Goal: Task Accomplishment & Management: Manage account settings

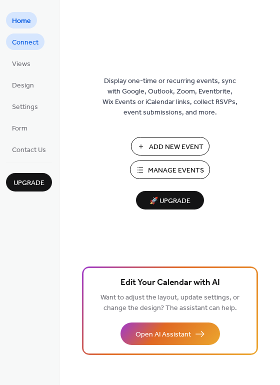
click at [20, 41] on span "Connect" at bounding box center [25, 42] width 26 height 10
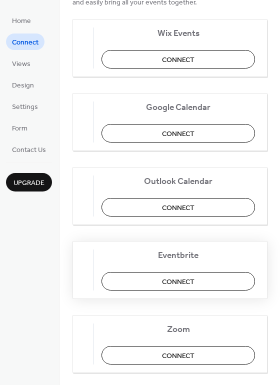
scroll to position [7, 0]
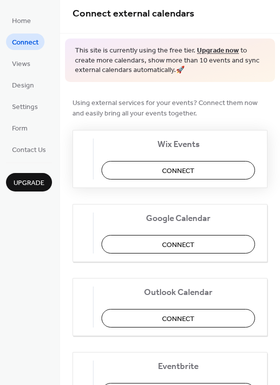
drag, startPoint x: 178, startPoint y: 175, endPoint x: 220, endPoint y: 130, distance: 61.2
click at [220, 130] on div "Wix Events Connect" at bounding box center [169, 159] width 195 height 58
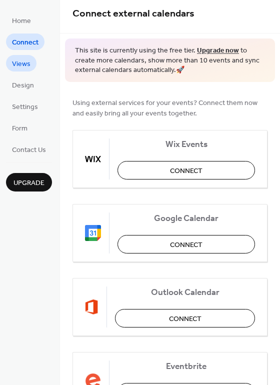
click at [25, 64] on span "Views" at bounding box center [21, 64] width 18 height 10
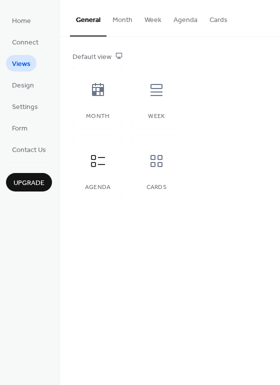
click at [119, 23] on button "Month" at bounding box center [122, 17] width 32 height 35
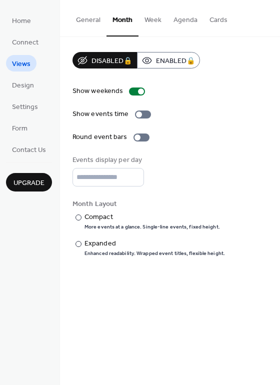
click at [155, 15] on button "Week" at bounding box center [152, 17] width 29 height 35
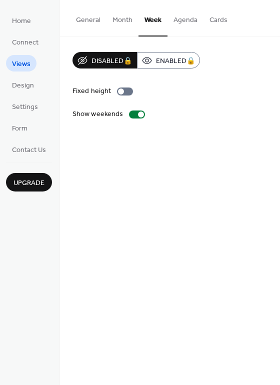
click at [186, 26] on button "Agenda" at bounding box center [185, 17] width 36 height 35
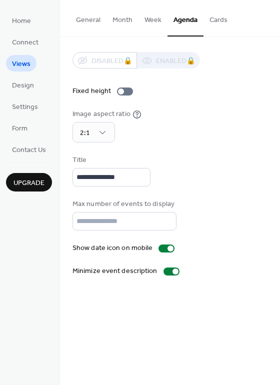
click at [217, 20] on button "Cards" at bounding box center [218, 17] width 30 height 35
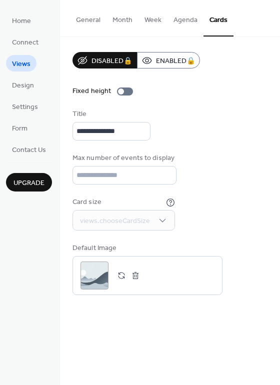
click at [82, 18] on button "General" at bounding box center [88, 17] width 36 height 35
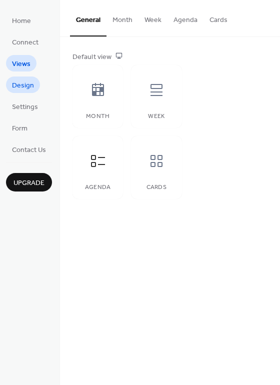
click at [27, 88] on span "Design" at bounding box center [23, 85] width 22 height 10
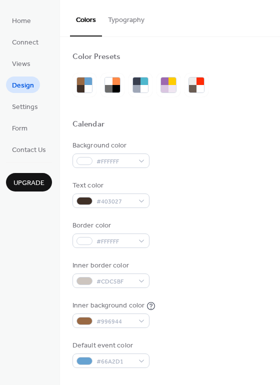
click at [119, 18] on button "Typography" at bounding box center [126, 17] width 48 height 35
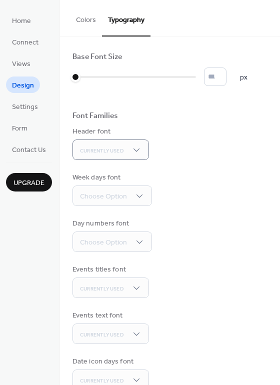
click at [185, 166] on div "Base Font Size * px Font Families Header font Currently Used Week days font Cho…" at bounding box center [169, 244] width 195 height 384
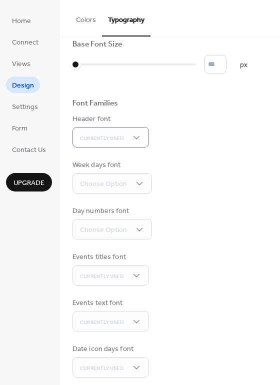
scroll to position [69, 0]
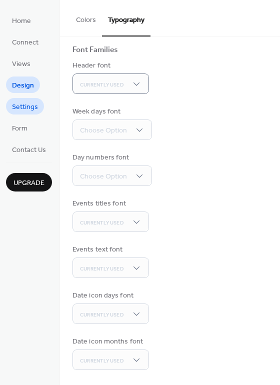
click at [22, 107] on span "Settings" at bounding box center [25, 107] width 26 height 10
